Goal: Information Seeking & Learning: Learn about a topic

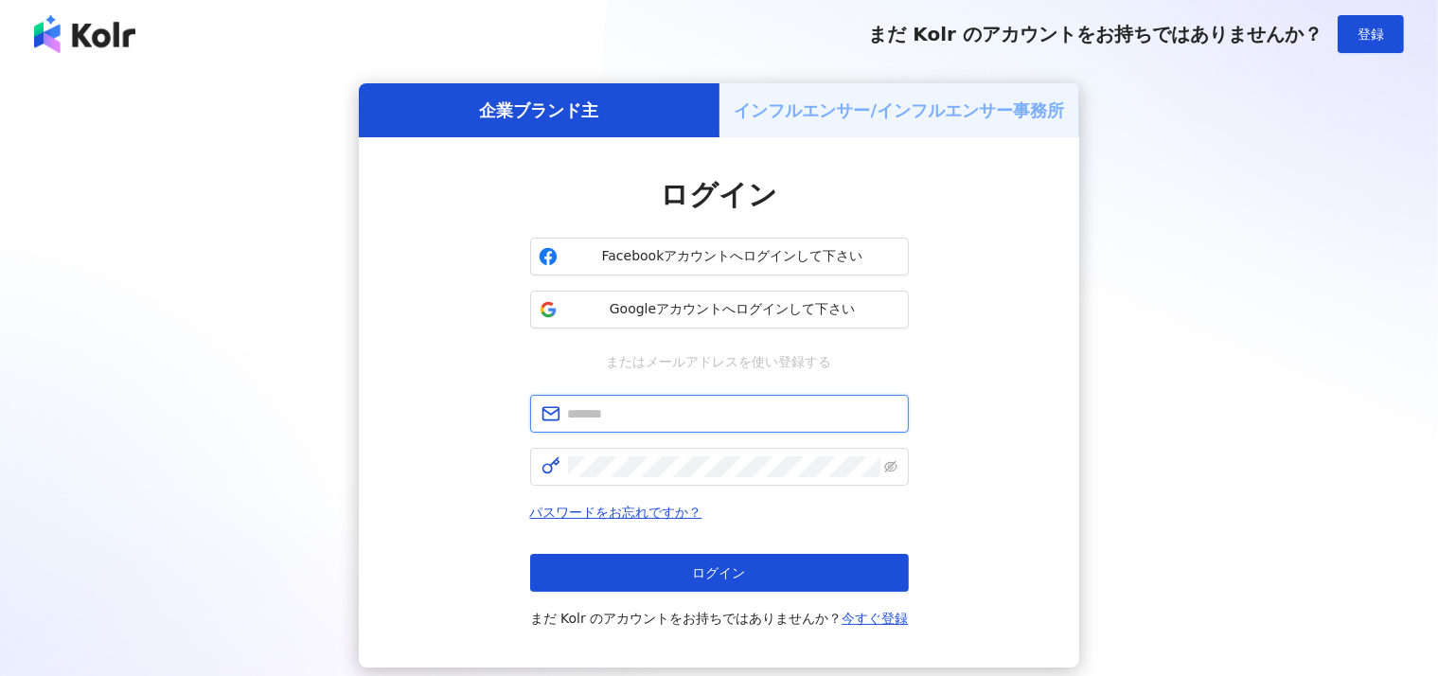
type input "**********"
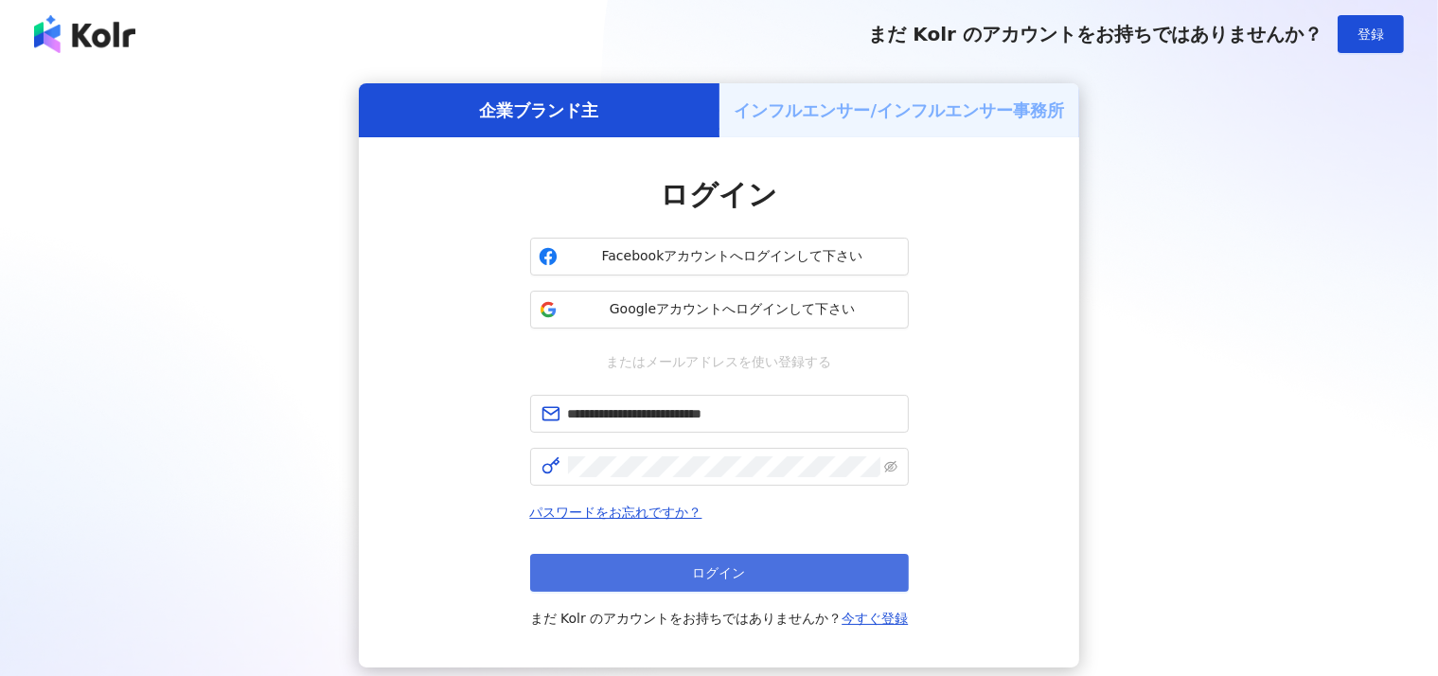
click at [725, 565] on span "ログイン" at bounding box center [719, 572] width 53 height 15
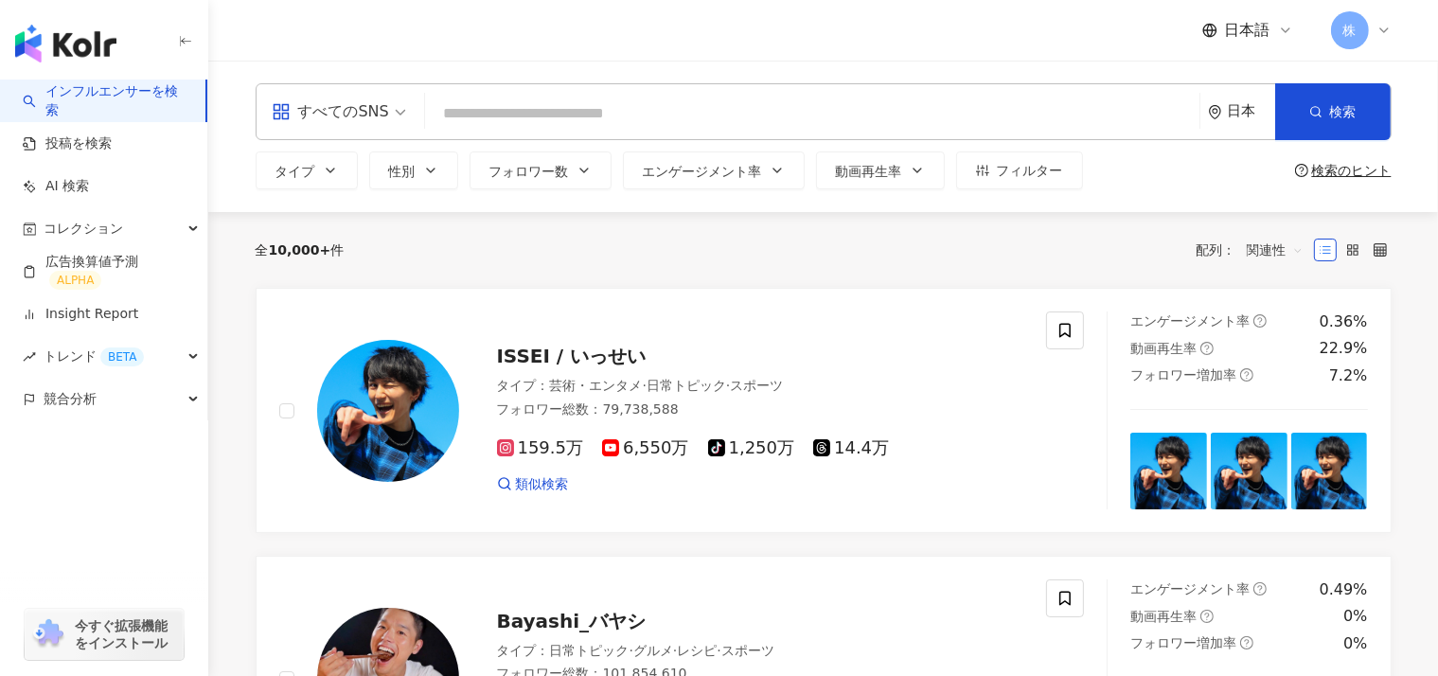
click at [98, 624] on span "今すぐ拡張機能をインストール" at bounding box center [126, 634] width 103 height 34
click at [178, 358] on div "トレンド BETA" at bounding box center [103, 356] width 207 height 43
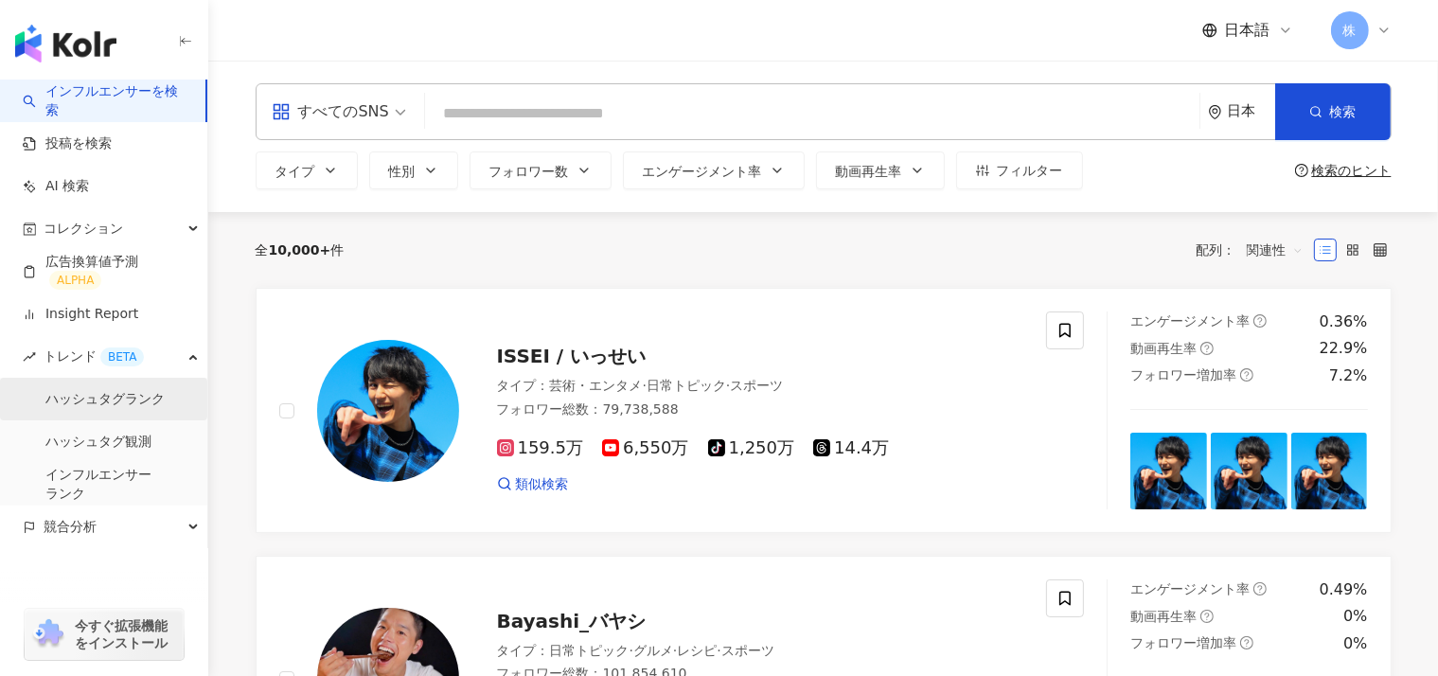
click at [114, 401] on link "ハッシュタグランク" at bounding box center [104, 399] width 119 height 19
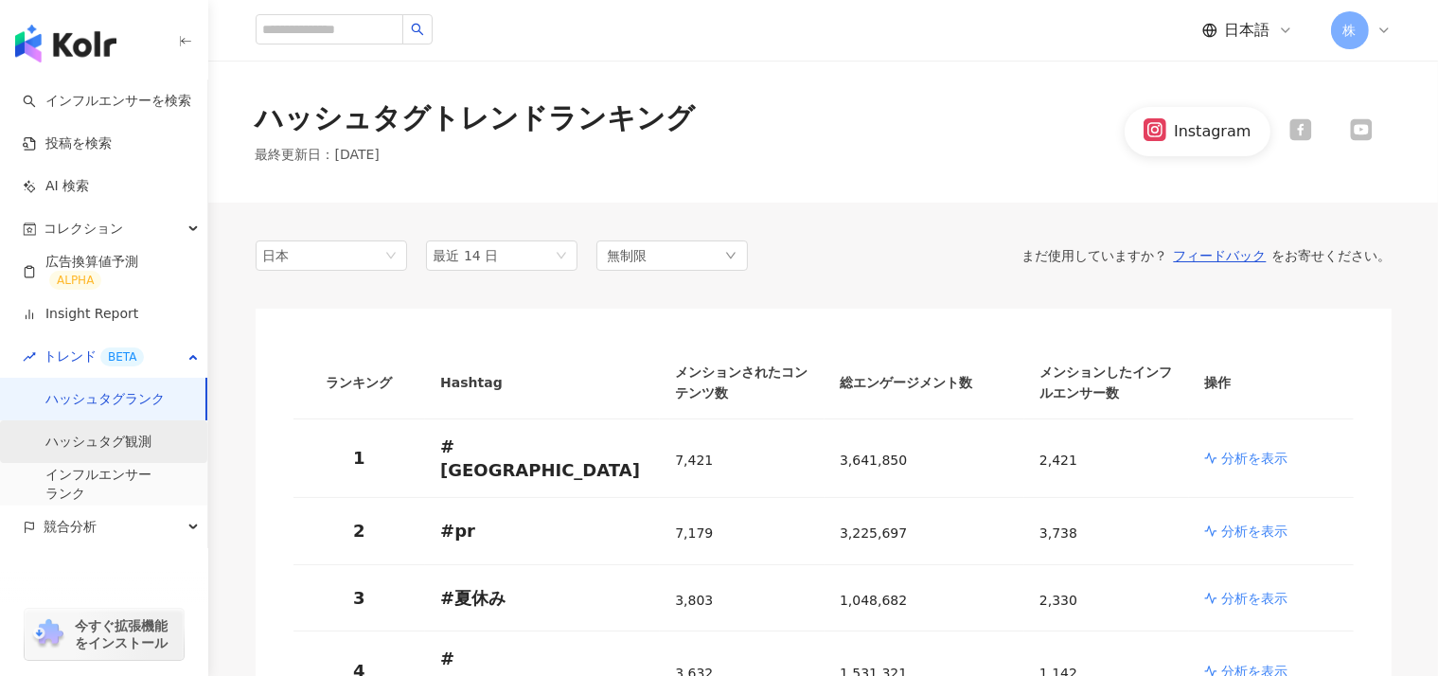
click at [112, 448] on link "ハッシュタグ観測" at bounding box center [98, 442] width 106 height 19
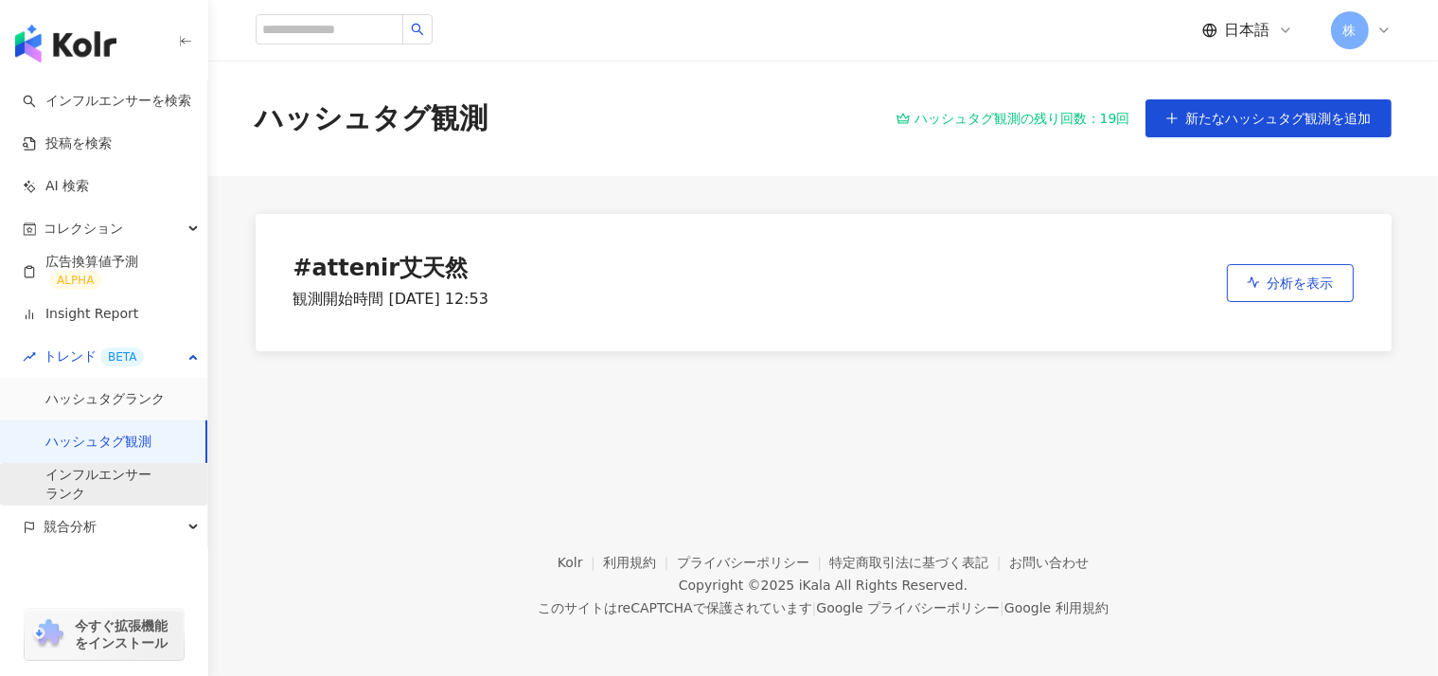
click at [110, 489] on link "インフルエンサー ランク" at bounding box center [98, 484] width 106 height 37
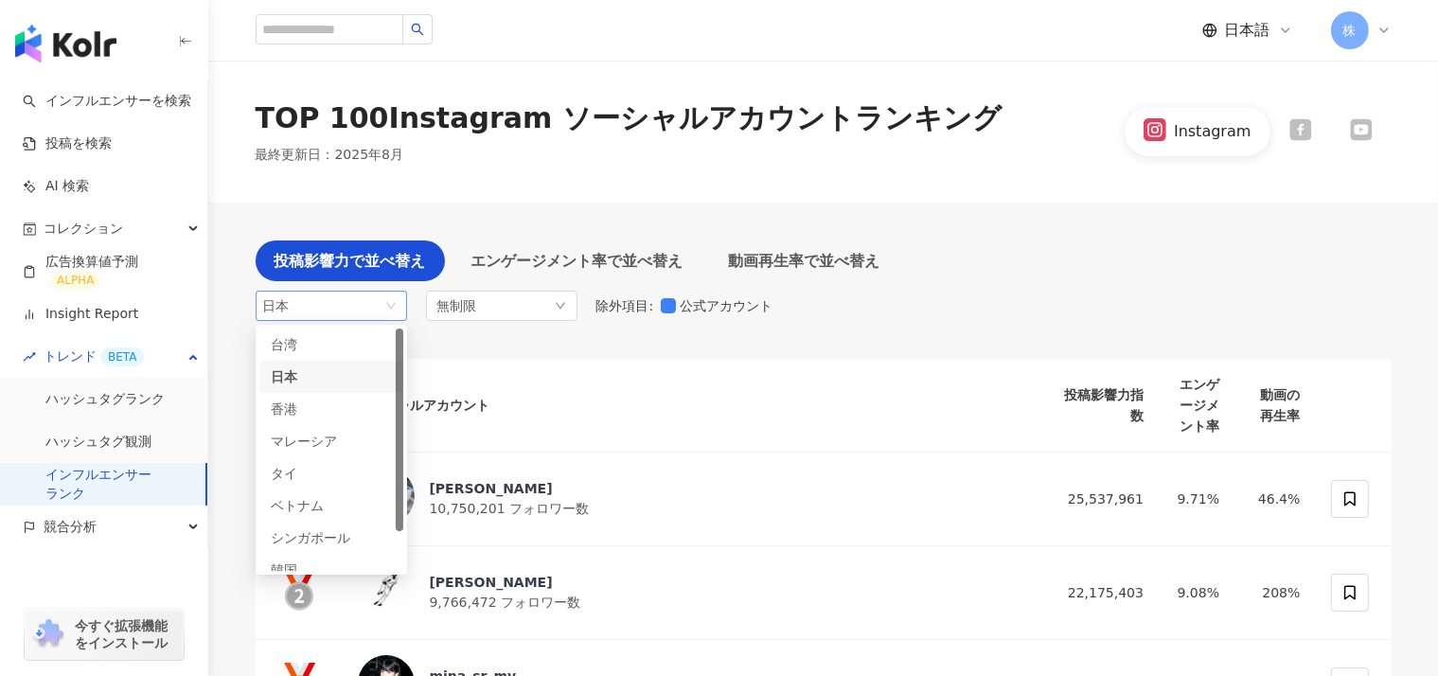
click at [325, 292] on div "日本" at bounding box center [294, 306] width 62 height 28
click at [332, 495] on div "ベトナム" at bounding box center [302, 505] width 62 height 21
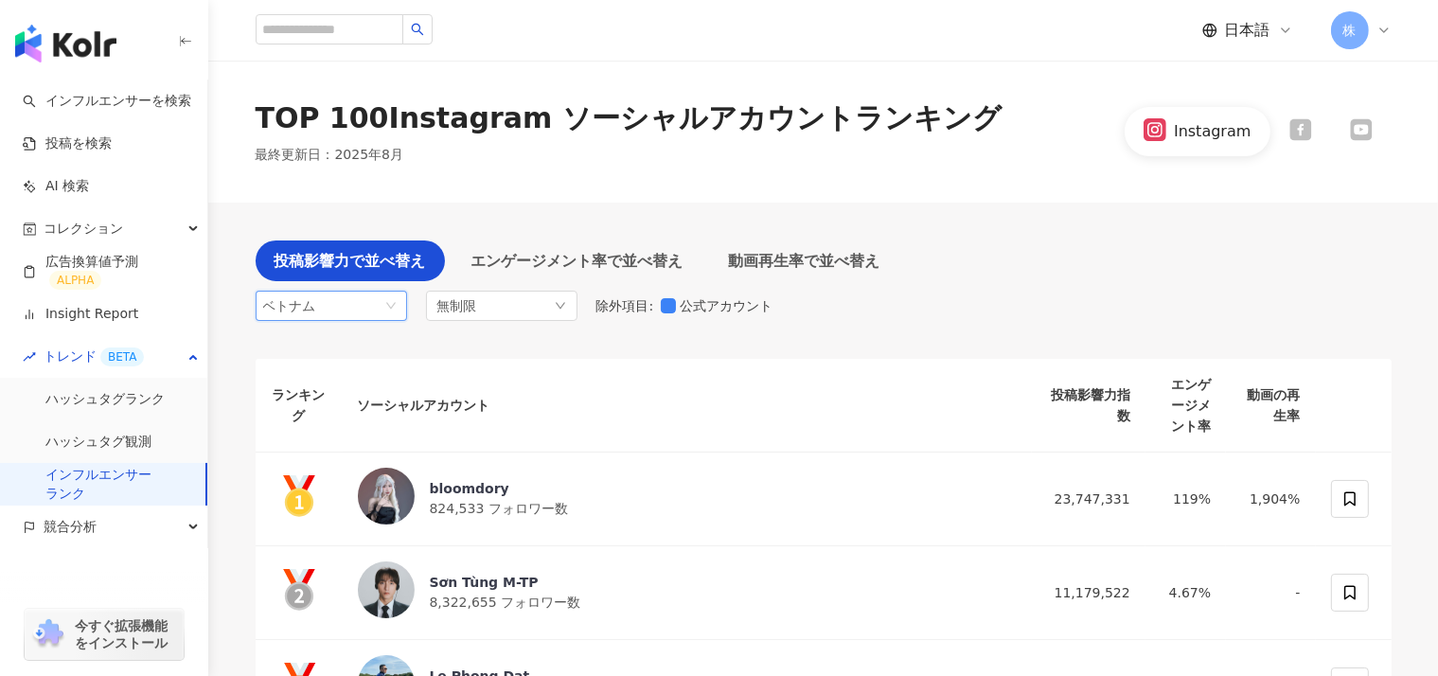
scroll to position [329, 0]
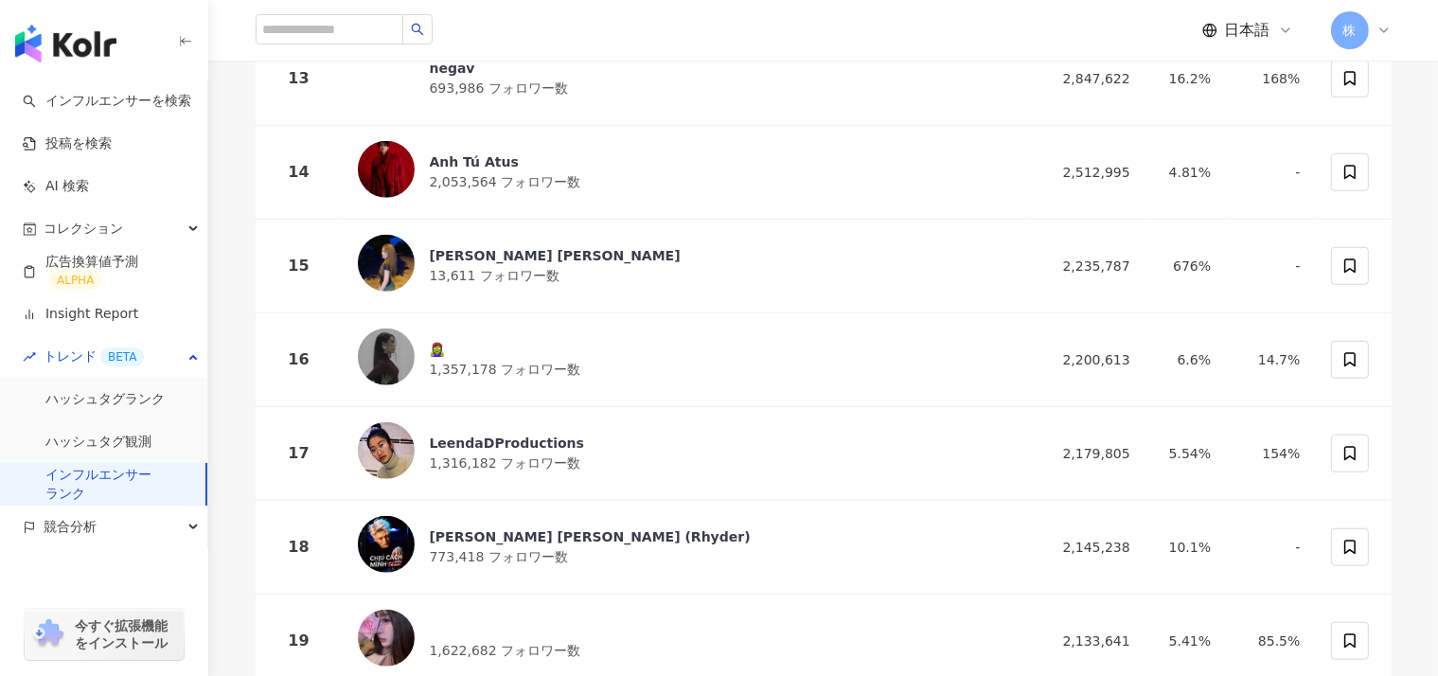
scroll to position [0, 0]
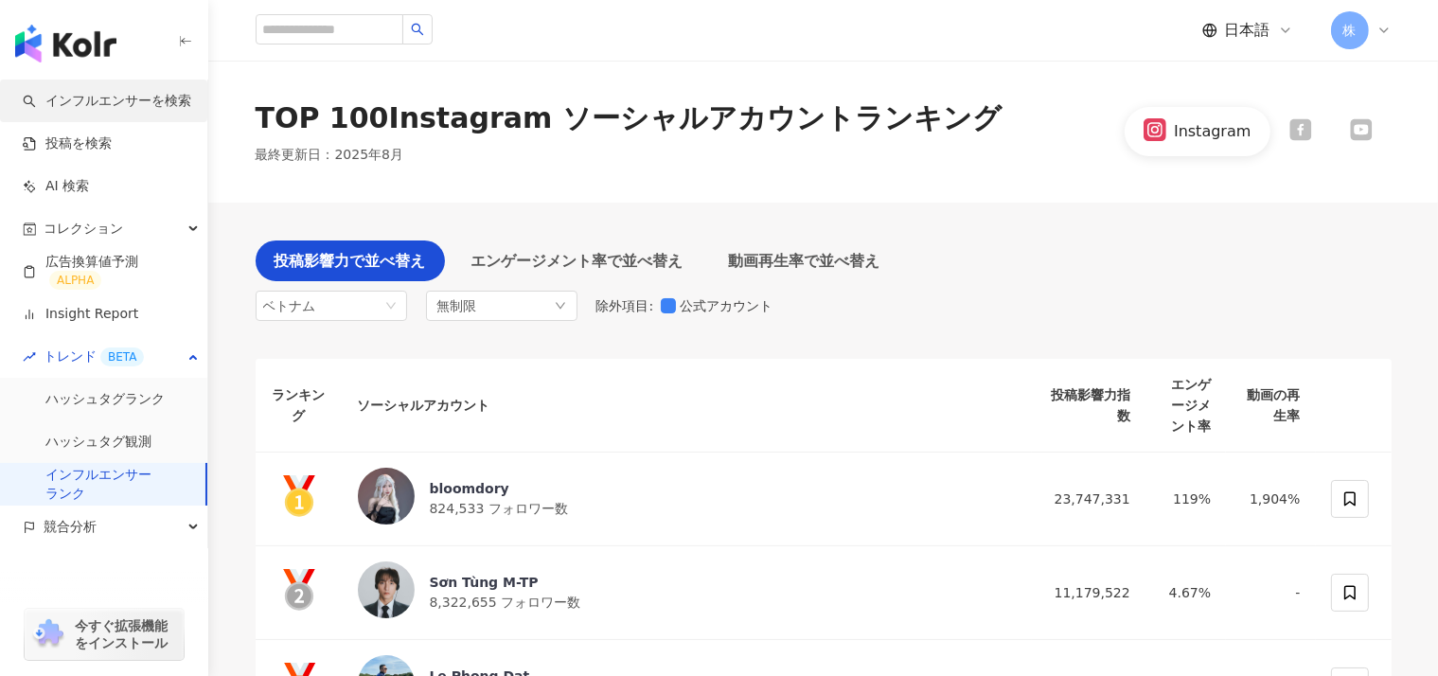
click at [113, 111] on link "インフルエンサーを検索" at bounding box center [107, 101] width 169 height 19
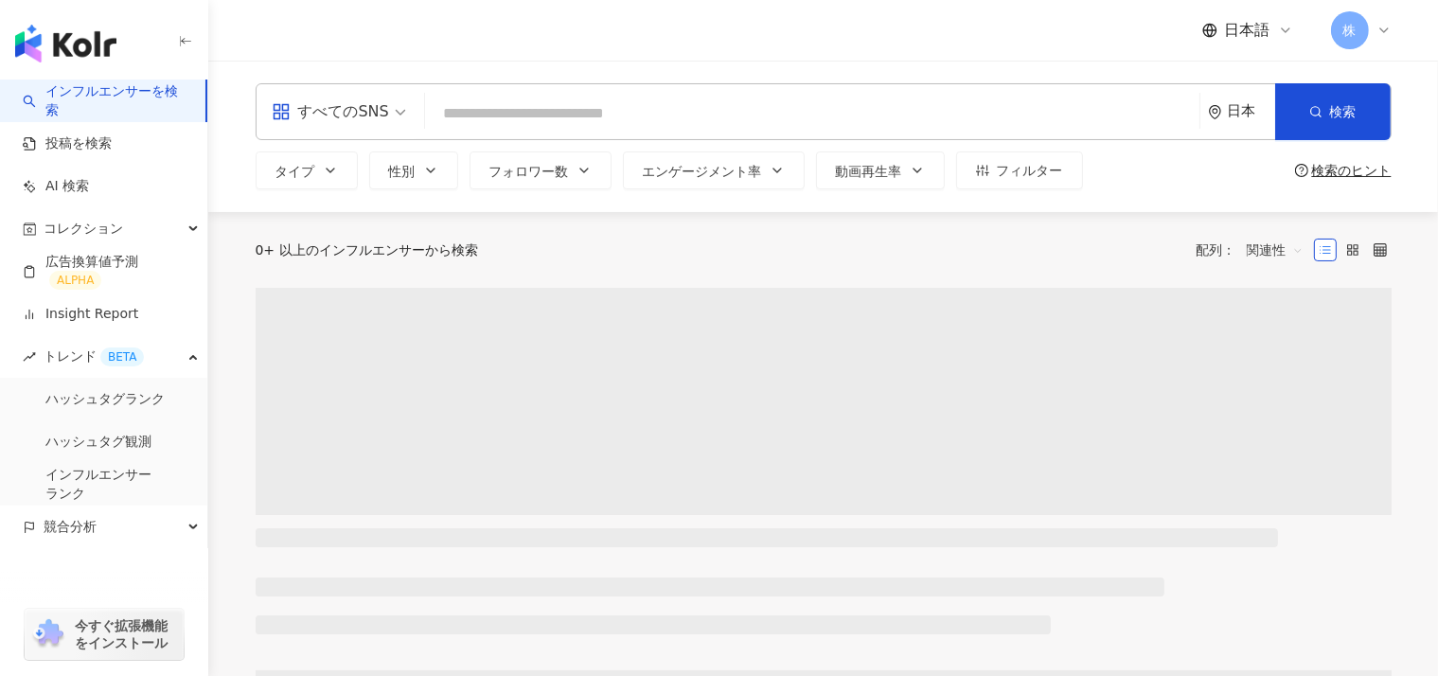
click at [1215, 135] on div "日本" at bounding box center [1241, 111] width 67 height 55
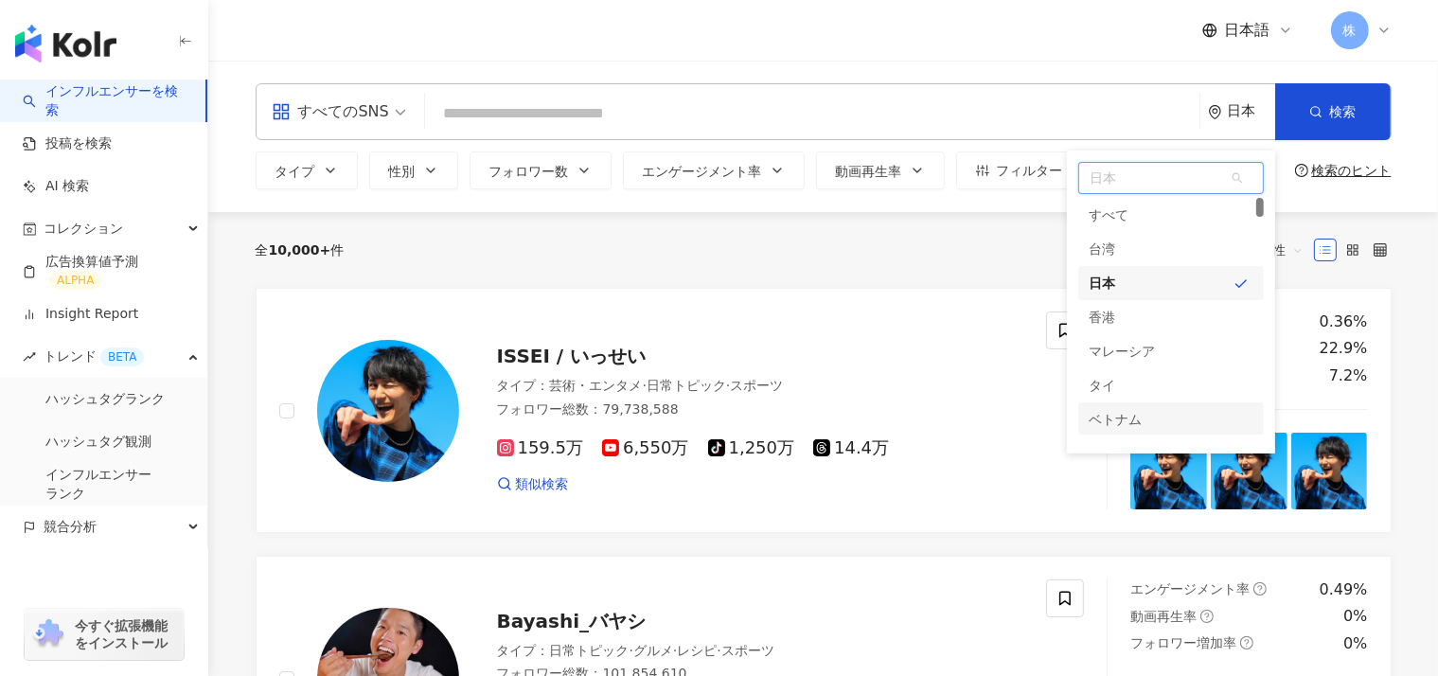
click at [1098, 416] on div "ベトナム" at bounding box center [1116, 419] width 53 height 34
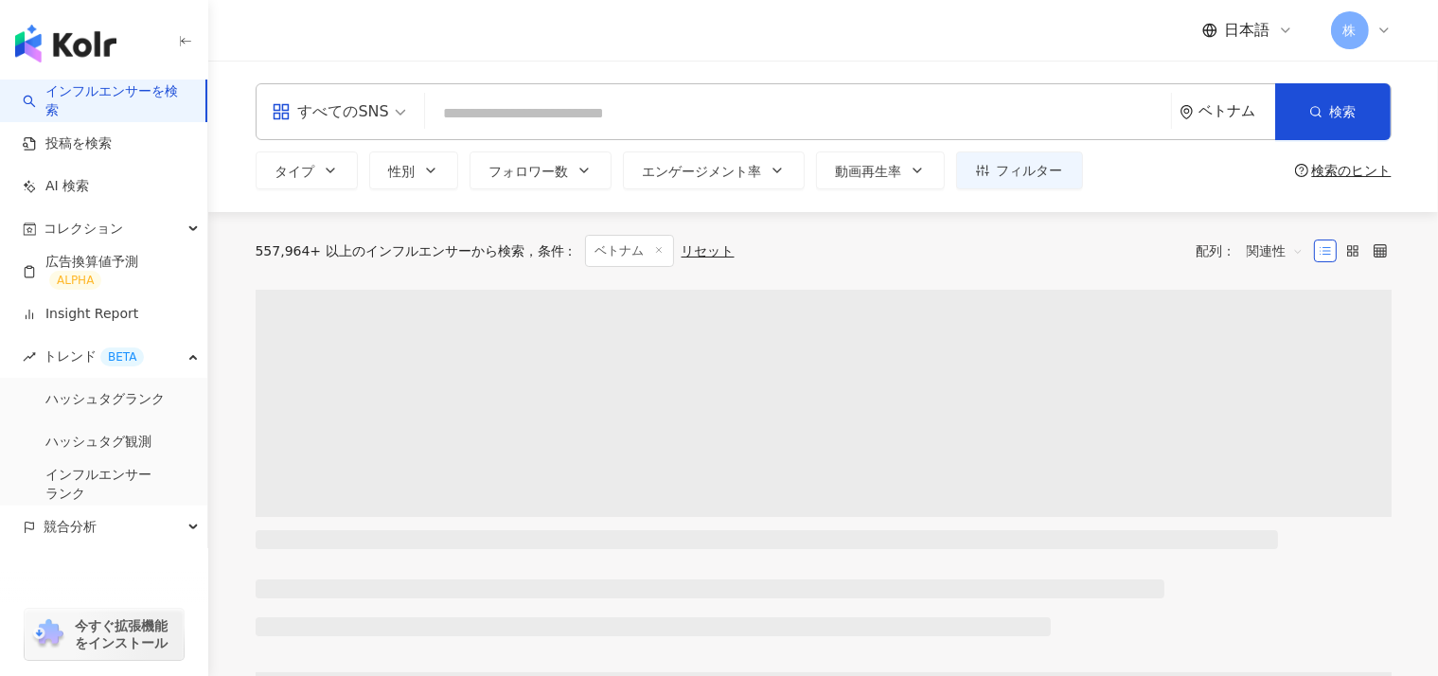
click at [492, 111] on input "search" at bounding box center [798, 114] width 731 height 36
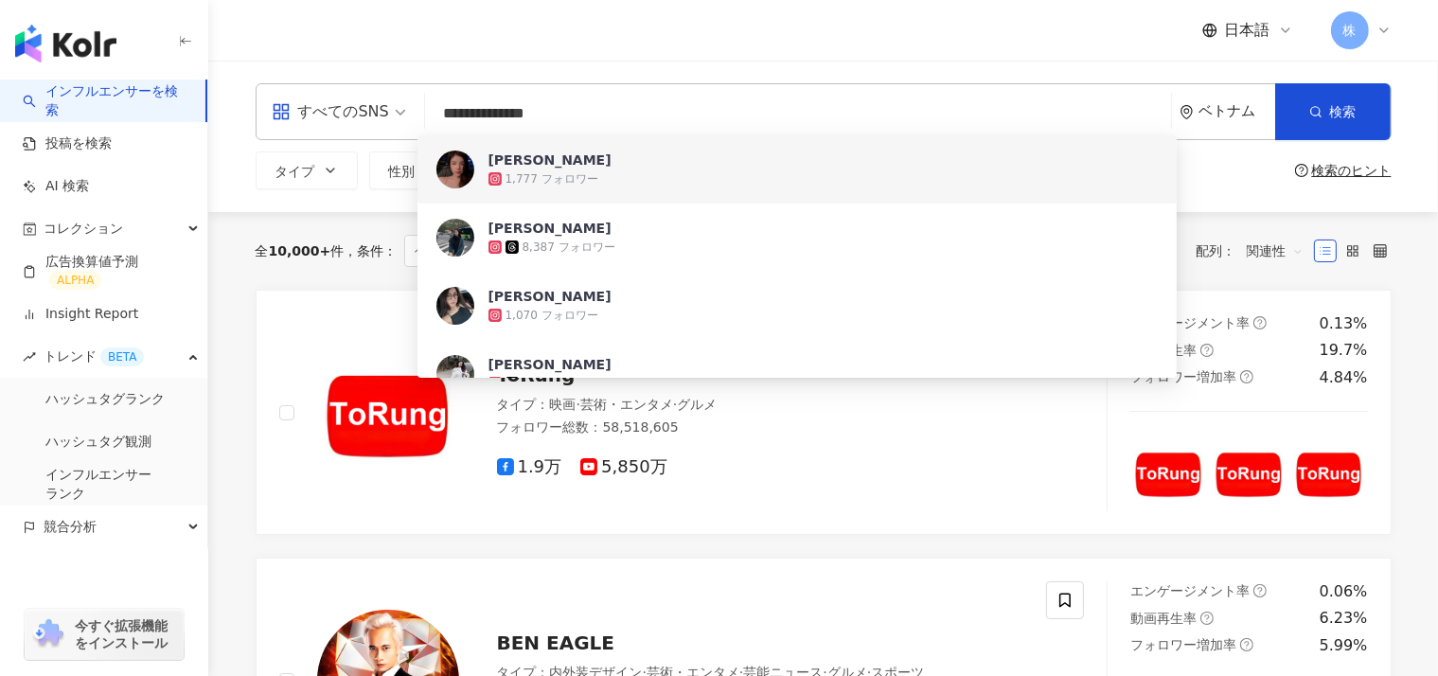
drag, startPoint x: 543, startPoint y: 113, endPoint x: 400, endPoint y: 107, distance: 143.1
click at [400, 107] on div "**********" at bounding box center [824, 111] width 1136 height 57
paste input "search"
type input "**********"
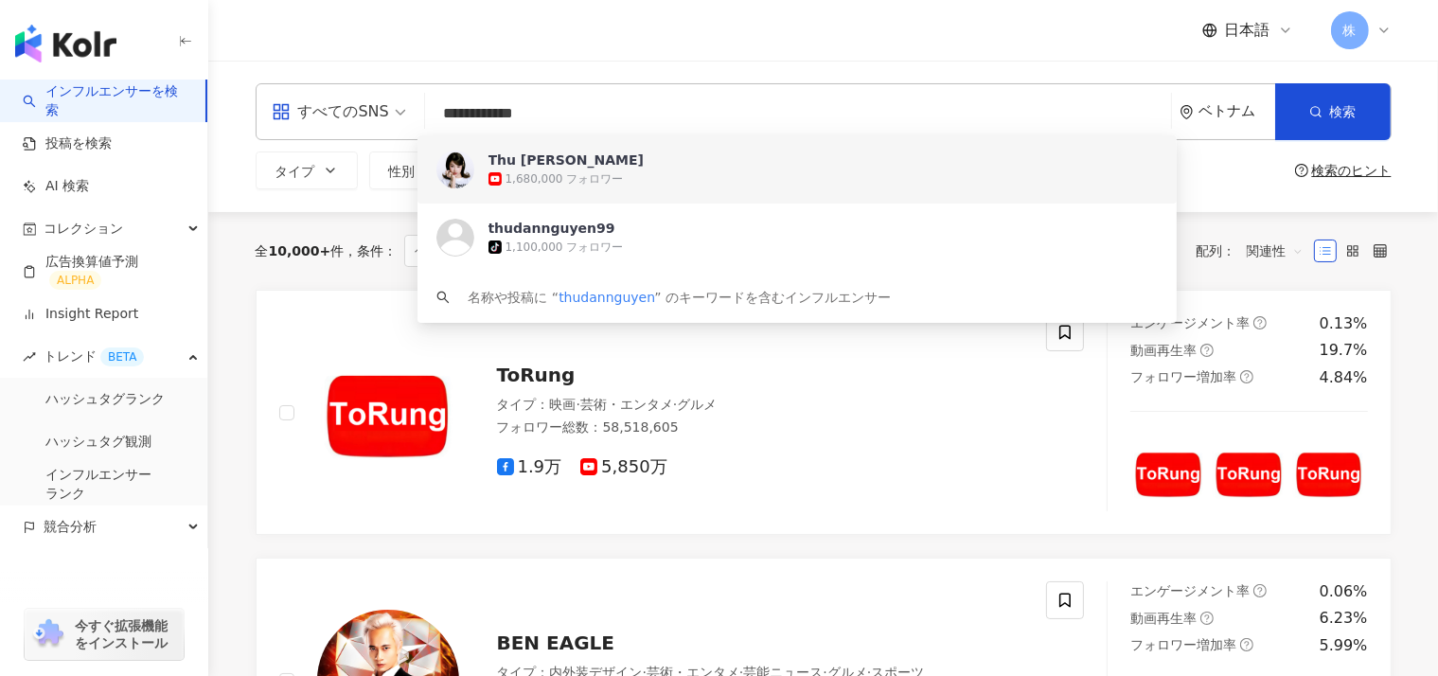
click at [506, 177] on div "1,680,000 フォロワー" at bounding box center [565, 179] width 118 height 16
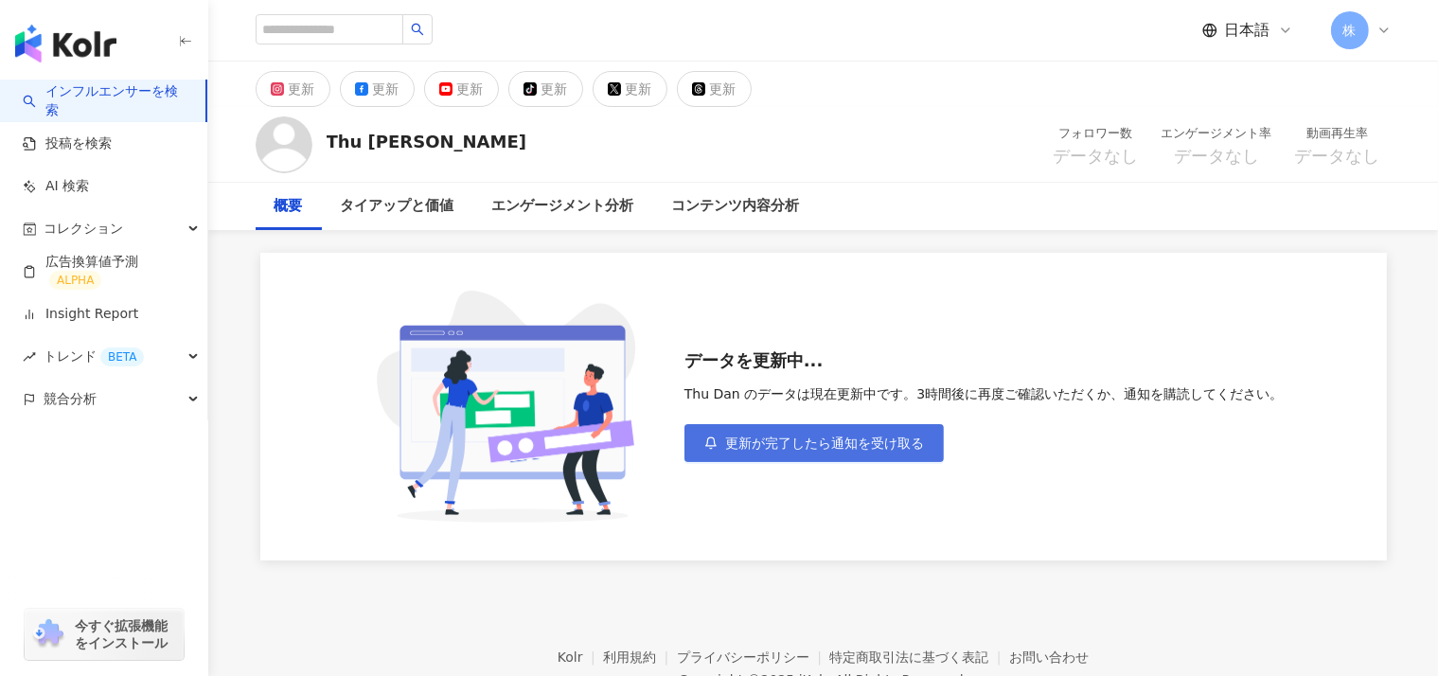
click at [837, 446] on span "更新が完了したら通知を受け取る" at bounding box center [824, 442] width 199 height 15
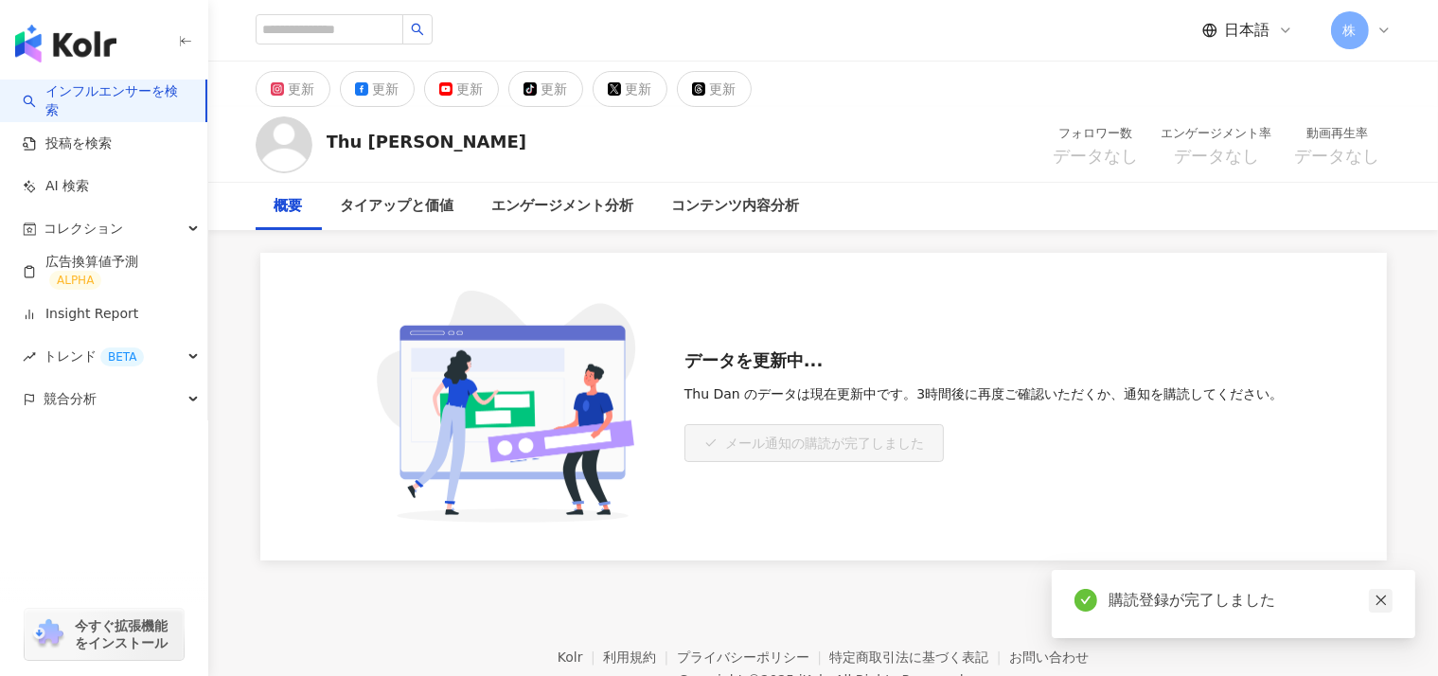
click at [1377, 601] on icon "close" at bounding box center [1381, 600] width 13 height 13
click at [52, 396] on span "競合分析" at bounding box center [70, 399] width 53 height 43
click at [101, 41] on img "button" at bounding box center [65, 44] width 101 height 38
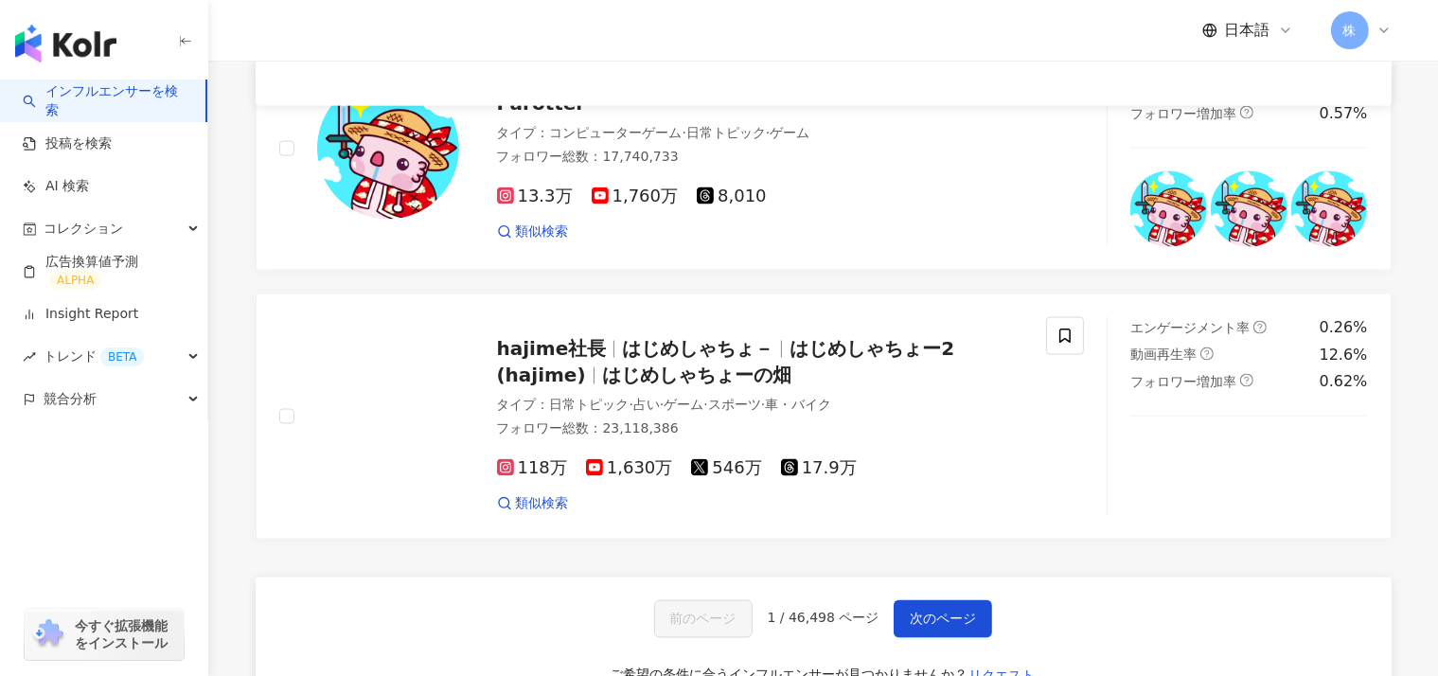
scroll to position [3255, 0]
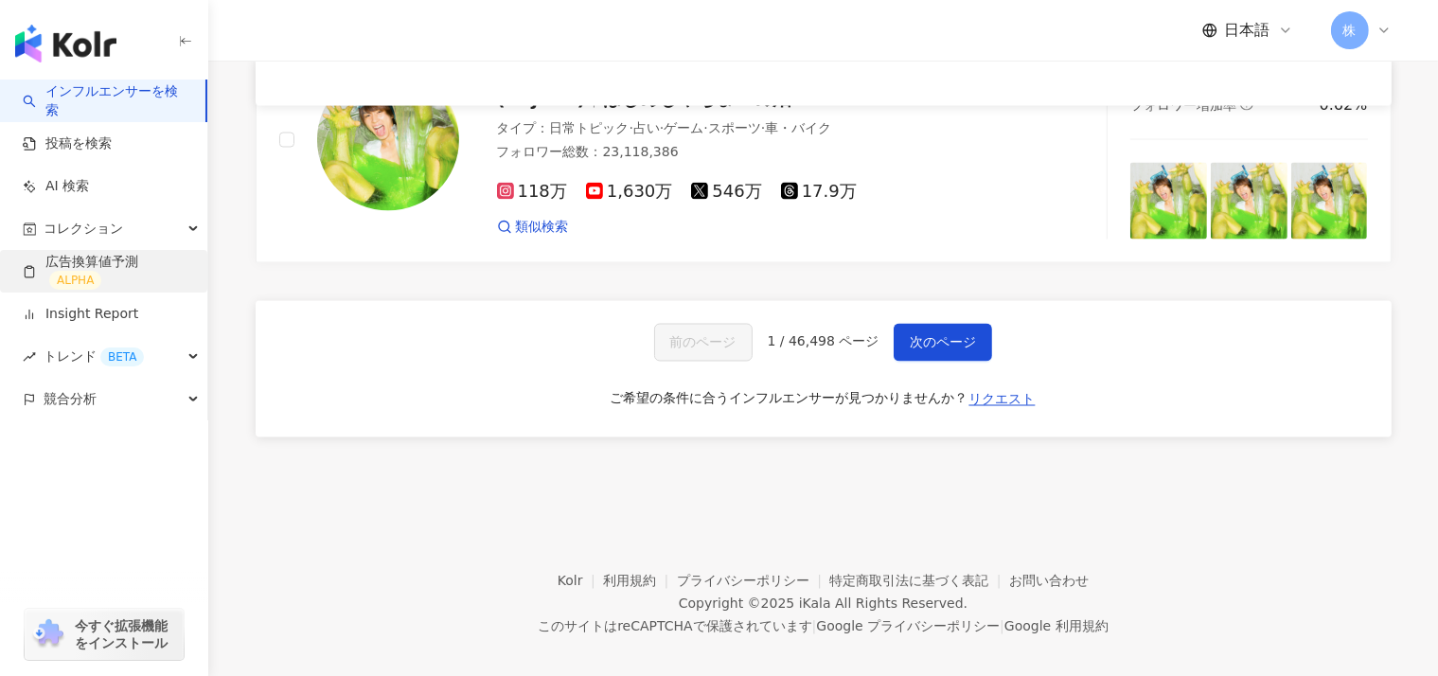
click at [59, 268] on link "広告換算値予測 ALPHA" at bounding box center [107, 272] width 169 height 38
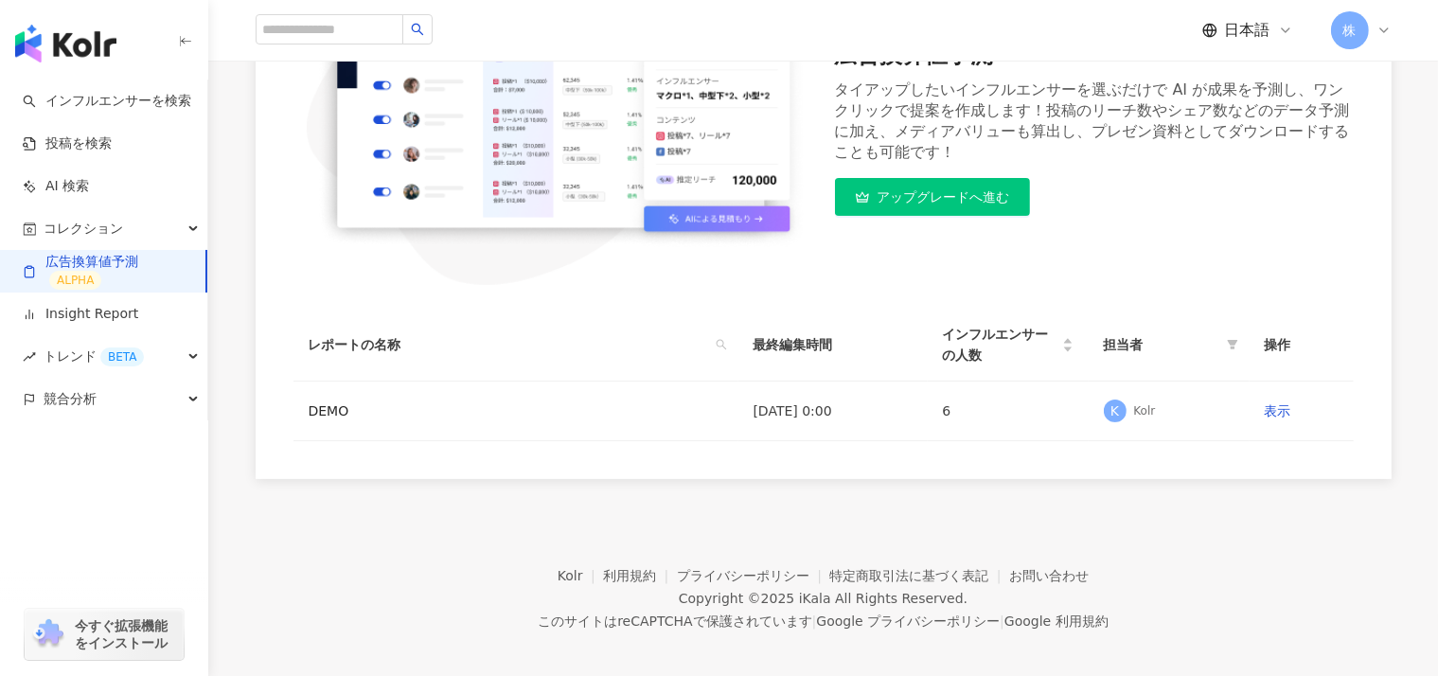
scroll to position [363, 0]
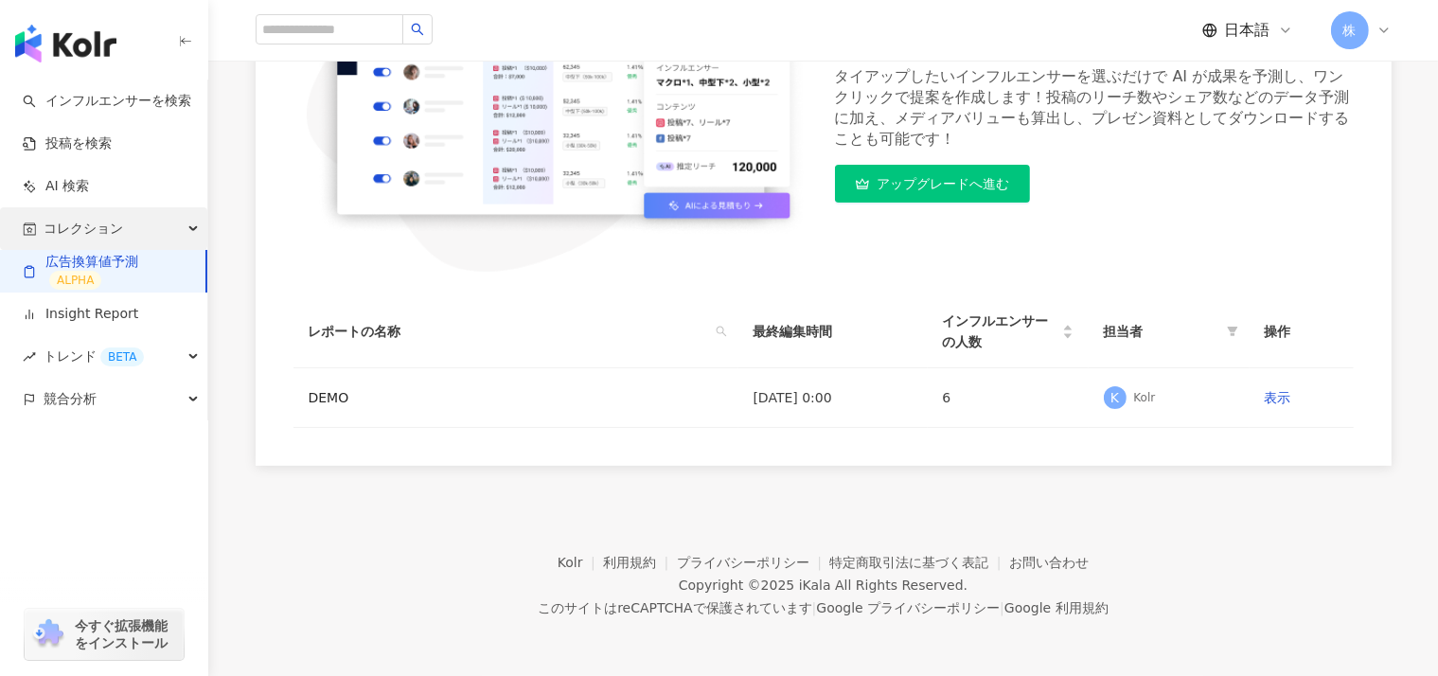
click at [99, 222] on span "コレクション" at bounding box center [84, 228] width 80 height 43
